Goal: Information Seeking & Learning: Learn about a topic

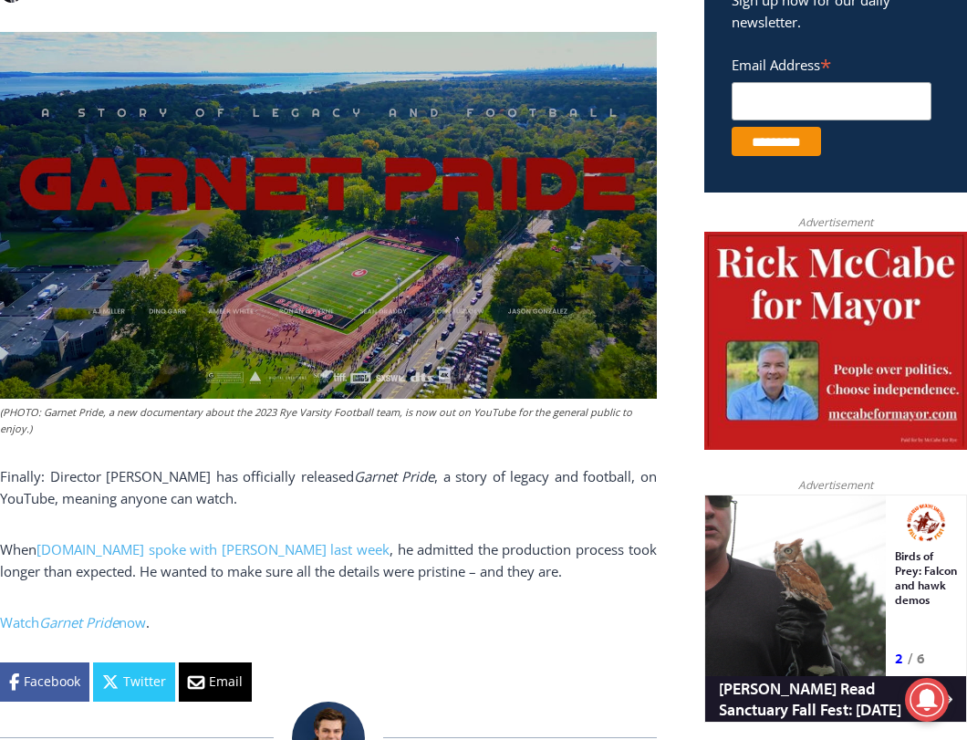
scroll to position [730, 0]
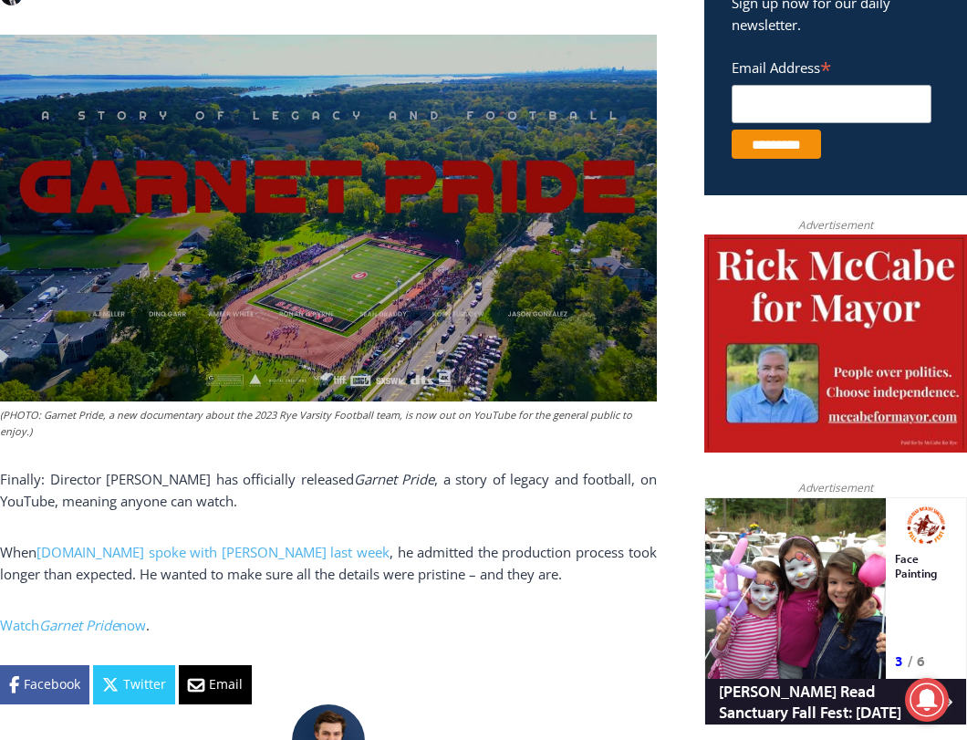
click at [249, 374] on img at bounding box center [328, 218] width 657 height 367
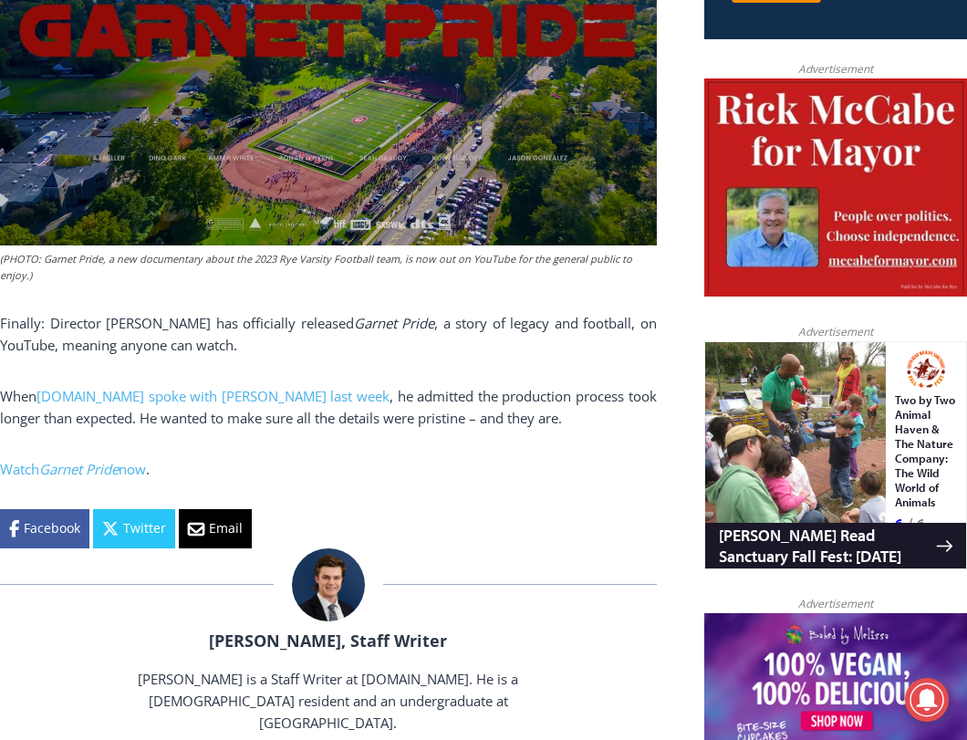
scroll to position [912, 0]
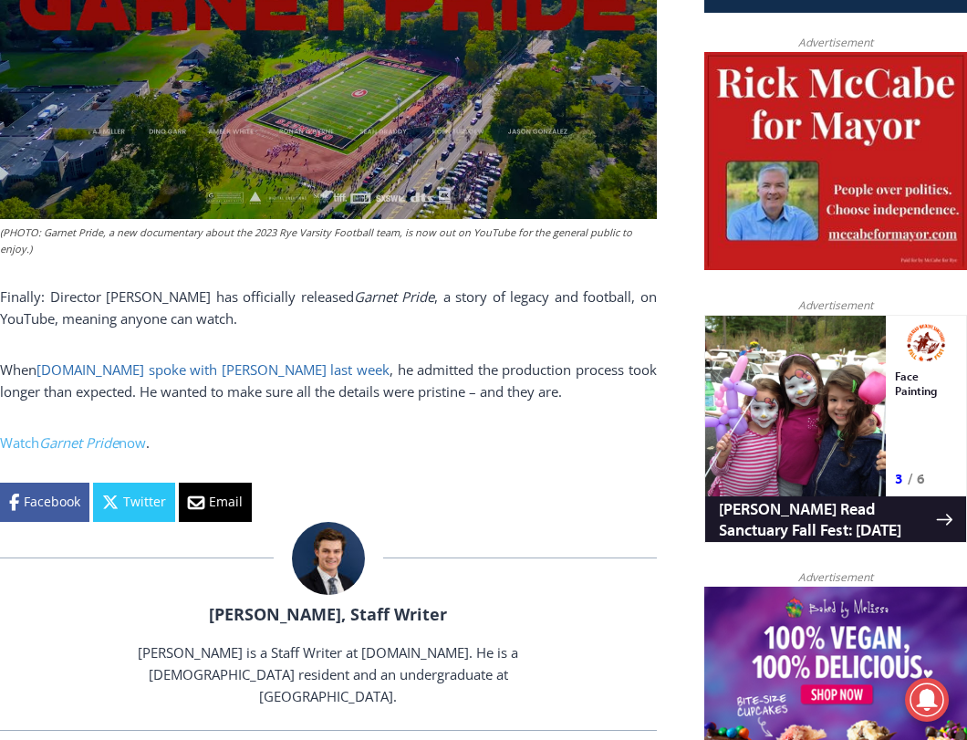
click at [226, 360] on link "MyRye.com spoke with Colalucci last week" at bounding box center [212, 369] width 353 height 18
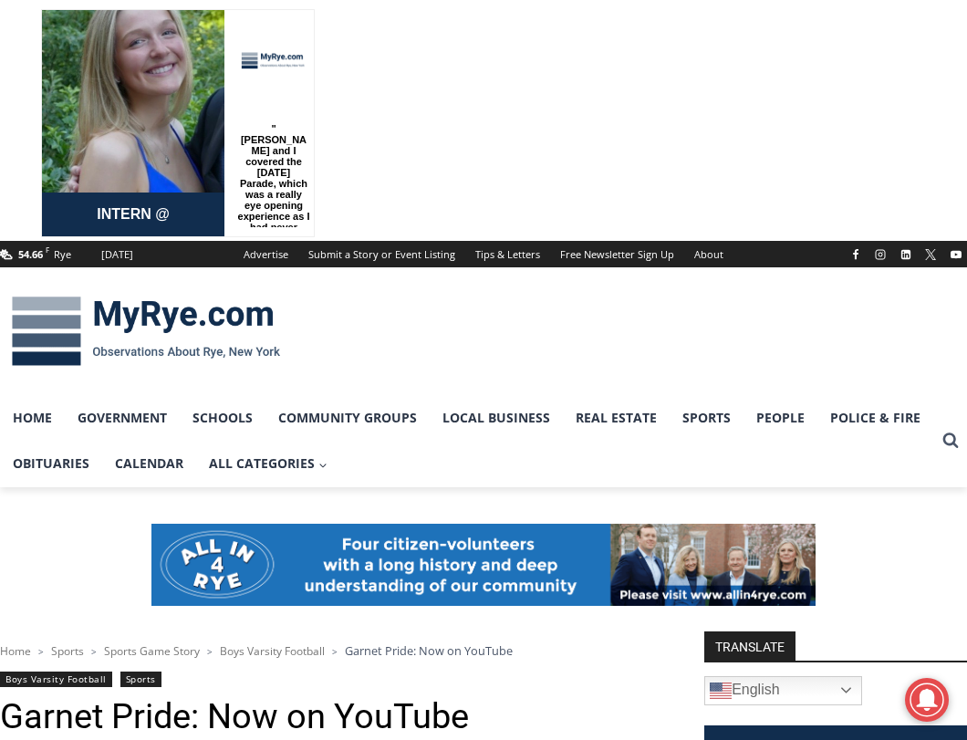
scroll to position [0, 0]
